Goal: Find contact information: Find contact information

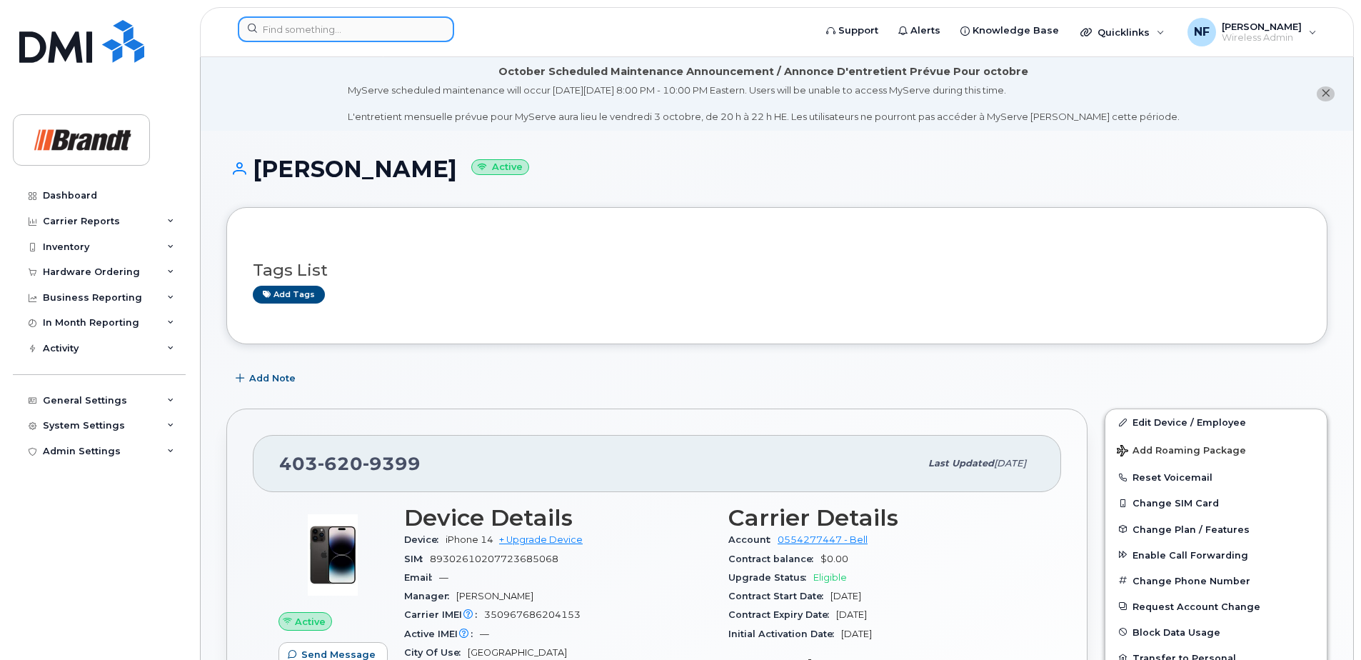
click at [378, 33] on input at bounding box center [346, 29] width 216 height 26
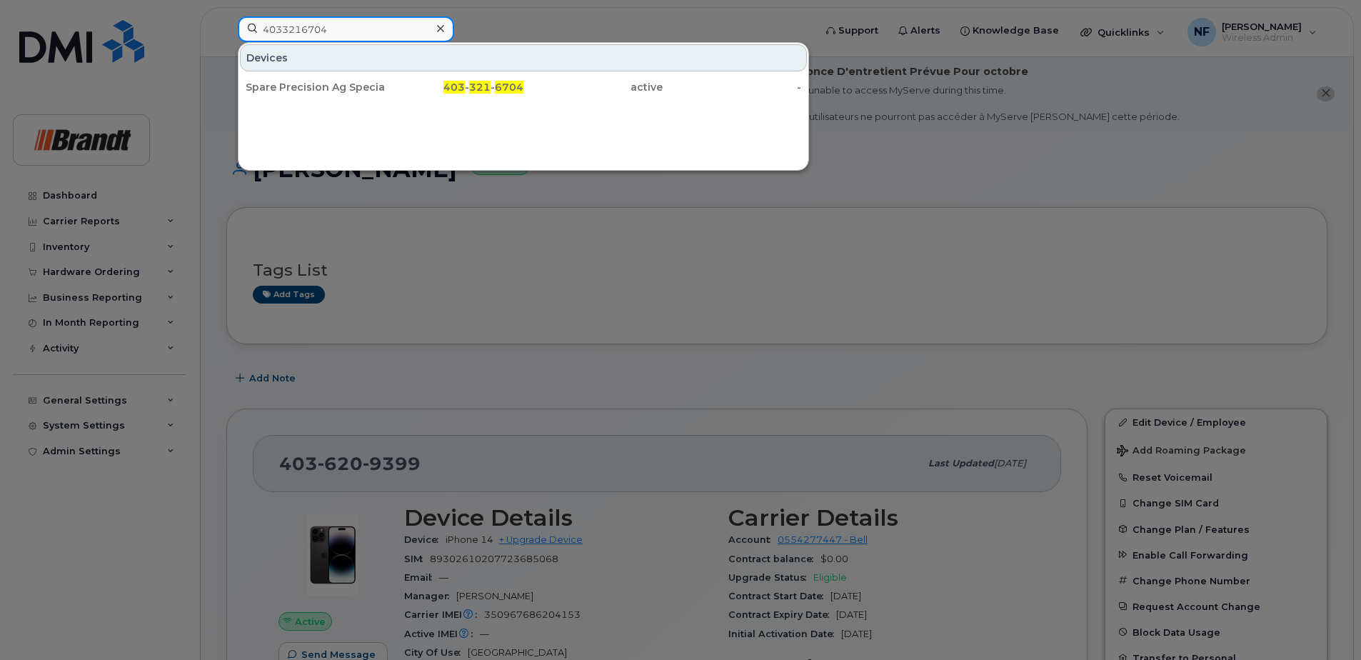
type input "4033216704"
click at [355, 91] on div "Spare Precision Ag Specialist [PERSON_NAME]" at bounding box center [315, 87] width 139 height 14
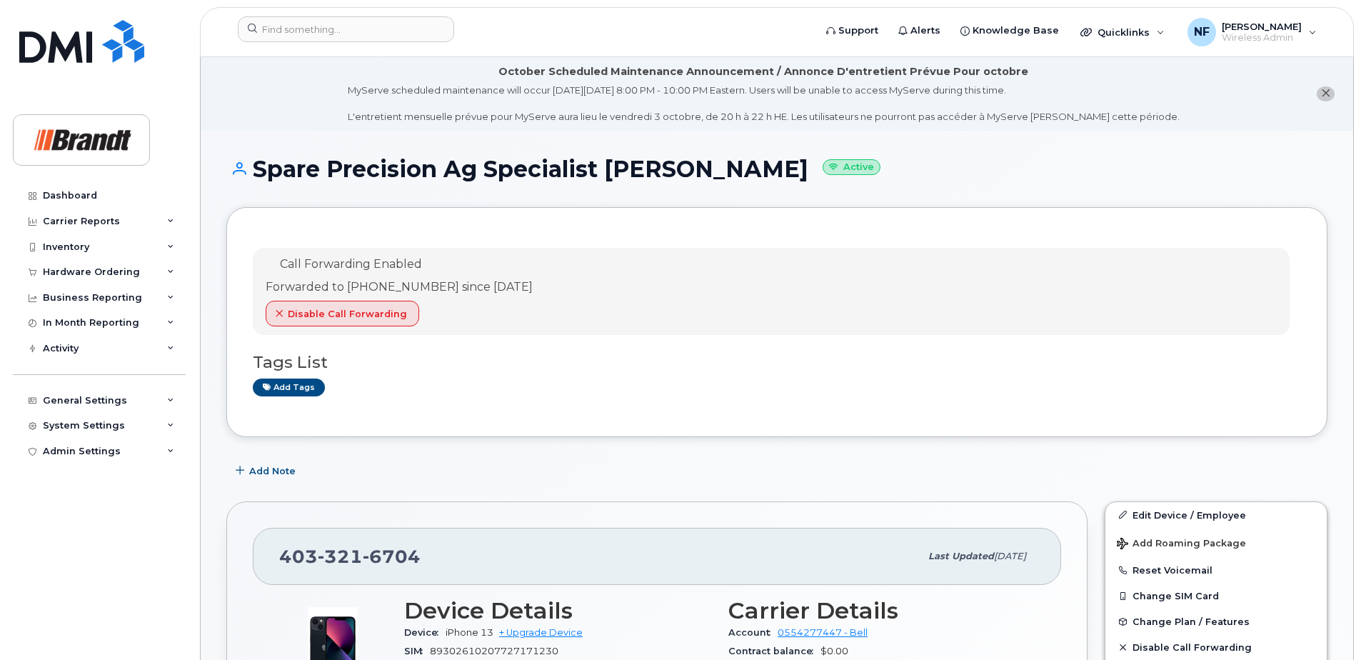
scroll to position [214, 0]
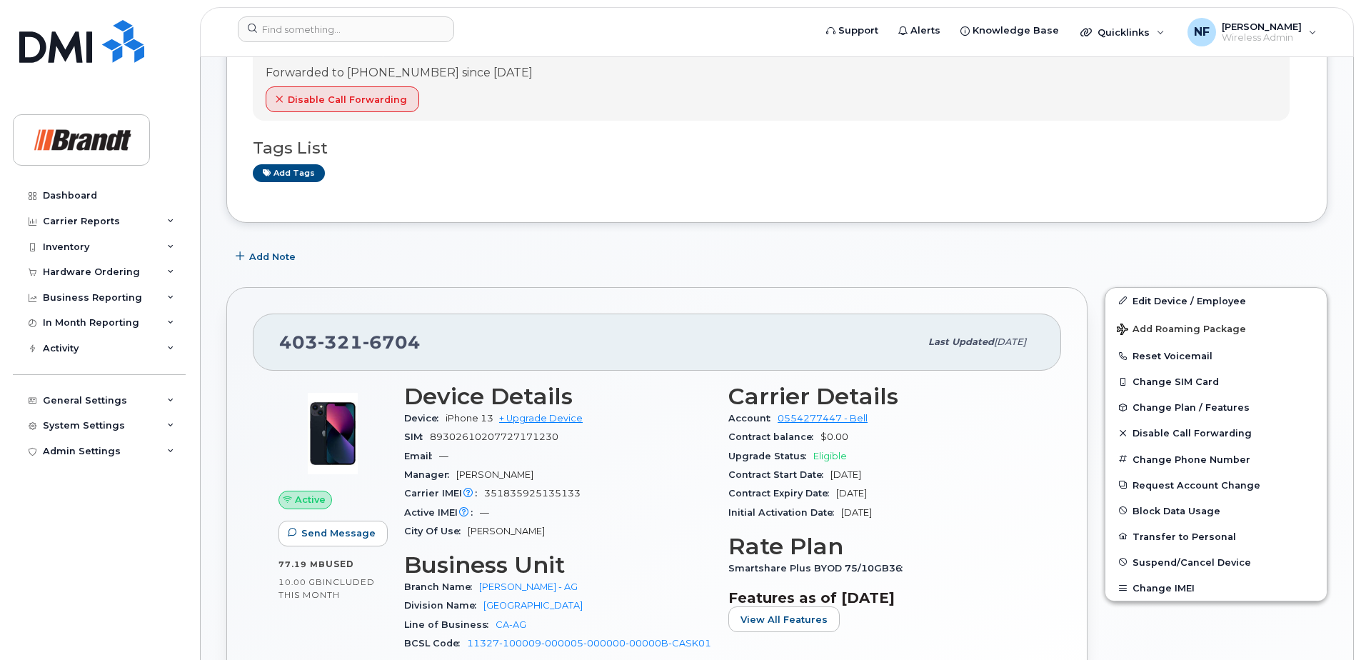
click at [408, 346] on span "6704" at bounding box center [392, 341] width 58 height 21
copy span "[PHONE_NUMBER]"
